Goal: Task Accomplishment & Management: Manage account settings

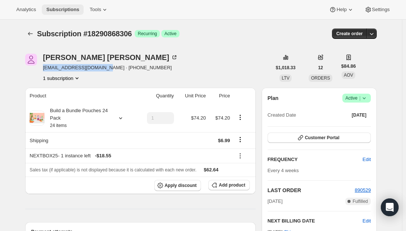
click at [61, 9] on span "Subscriptions" at bounding box center [62, 10] width 33 height 6
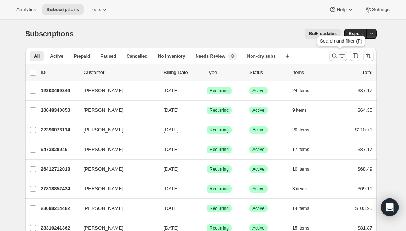
click at [338, 59] on icon "Search and filter results" at bounding box center [334, 55] width 7 height 7
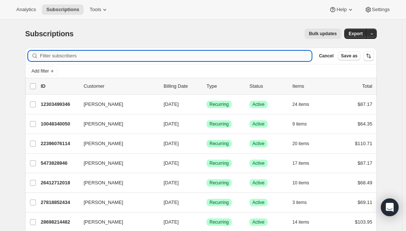
click at [95, 55] on input "Filter subscribers" at bounding box center [176, 56] width 272 height 10
paste input "[EMAIL_ADDRESS][DOMAIN_NAME]"
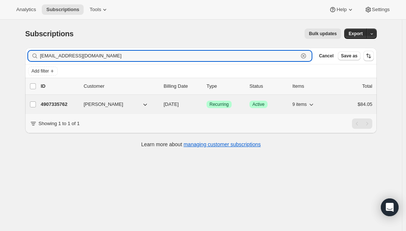
type input "[EMAIL_ADDRESS][DOMAIN_NAME]"
click at [56, 105] on p "4907335762" at bounding box center [59, 104] width 37 height 7
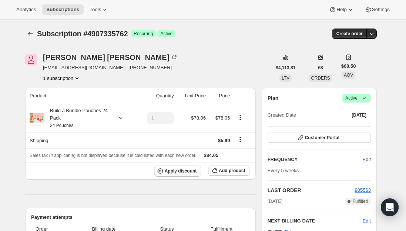
click at [58, 3] on div "Analytics Subscriptions Tools Help Settings" at bounding box center [203, 10] width 406 height 20
click at [63, 11] on span "Subscriptions" at bounding box center [62, 10] width 33 height 6
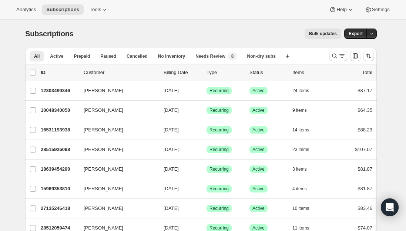
click at [331, 56] on div at bounding box center [352, 56] width 50 height 15
click at [337, 56] on icon "Search and filter results" at bounding box center [335, 56] width 5 height 5
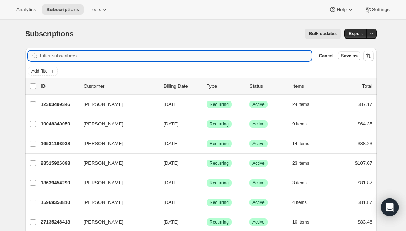
click at [66, 60] on input "Filter subscribers" at bounding box center [176, 56] width 272 height 10
click at [68, 57] on input "Filter subscribers" at bounding box center [176, 56] width 272 height 10
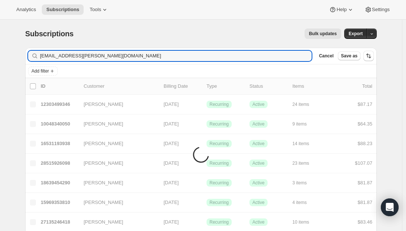
type input "[EMAIL_ADDRESS][PERSON_NAME][DOMAIN_NAME]"
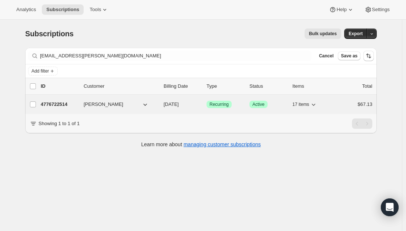
click at [60, 105] on p "4776722514" at bounding box center [59, 104] width 37 height 7
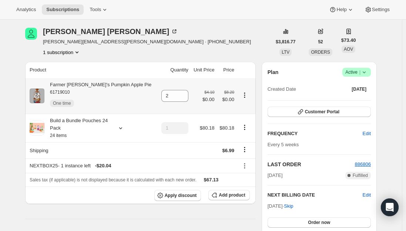
scroll to position [74, 0]
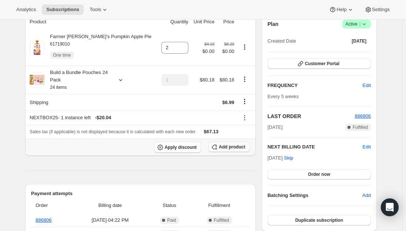
click at [230, 145] on span "Add product" at bounding box center [232, 147] width 26 height 6
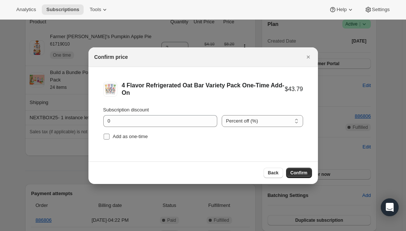
click at [104, 137] on input "Add as one-time" at bounding box center [107, 137] width 6 height 6
checkbox input "true"
click at [298, 173] on span "Confirm" at bounding box center [299, 173] width 17 height 6
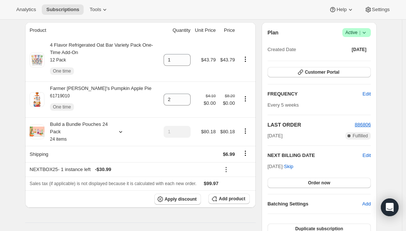
scroll to position [74, 0]
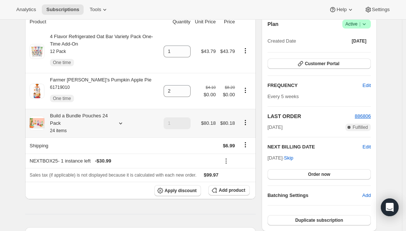
click at [84, 121] on div "Build a Bundle Pouches 24 Pack 24 items" at bounding box center [77, 123] width 67 height 22
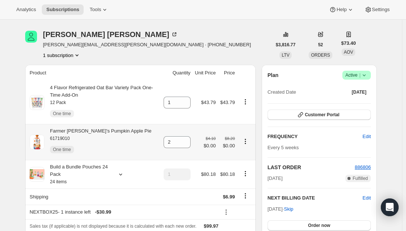
scroll to position [0, 0]
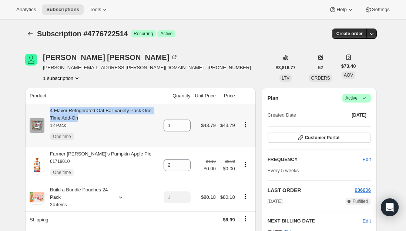
drag, startPoint x: 84, startPoint y: 121, endPoint x: 50, endPoint y: 111, distance: 34.9
click at [50, 111] on div "4 Flavor Refrigerated Oat Bar Variety Pack One-Time Add-On 12 Pack One time" at bounding box center [101, 125] width 115 height 37
copy div "4 Flavor Refrigerated Oat Bar Variety Pack One-Time Add-On"
click at [57, 9] on span "Subscriptions" at bounding box center [62, 10] width 33 height 6
